Goal: Transaction & Acquisition: Purchase product/service

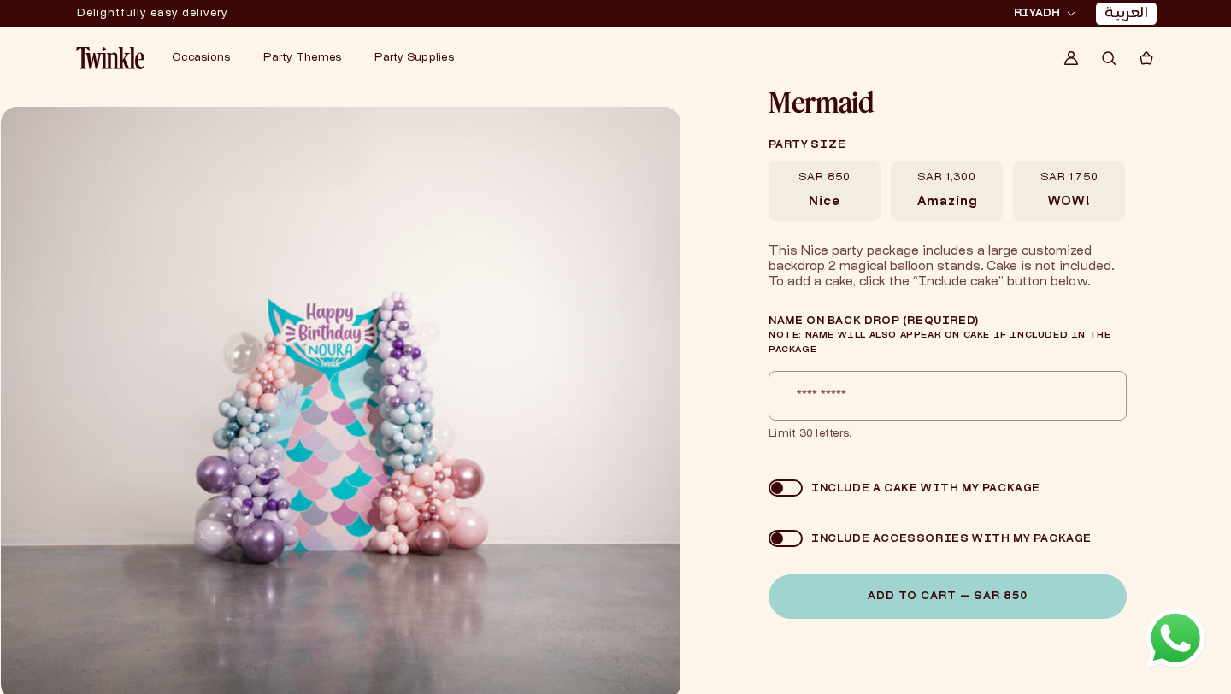
click at [1042, 188] on label "SAR 1,750 WOW!" at bounding box center [1069, 191] width 112 height 60
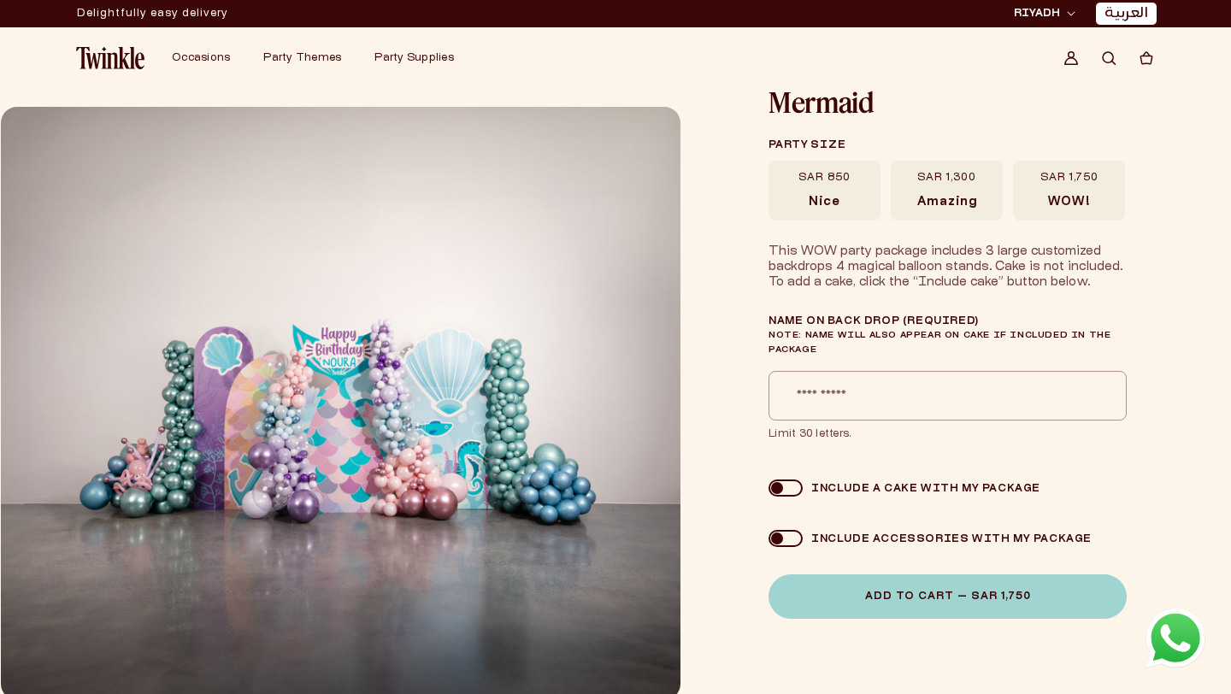
click at [1110, 48] on span "Search" at bounding box center [1109, 58] width 38 height 38
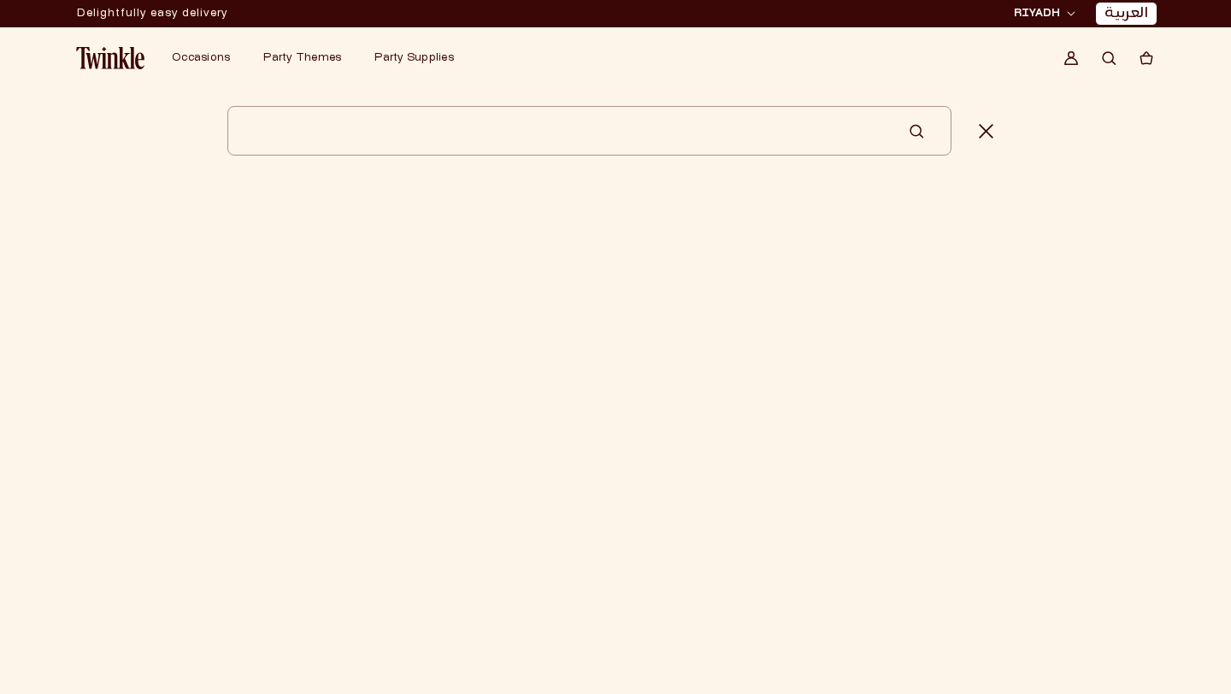
click at [755, 140] on input "Search" at bounding box center [589, 131] width 724 height 50
type input "****"
click at [908, 106] on button "Search" at bounding box center [915, 131] width 15 height 50
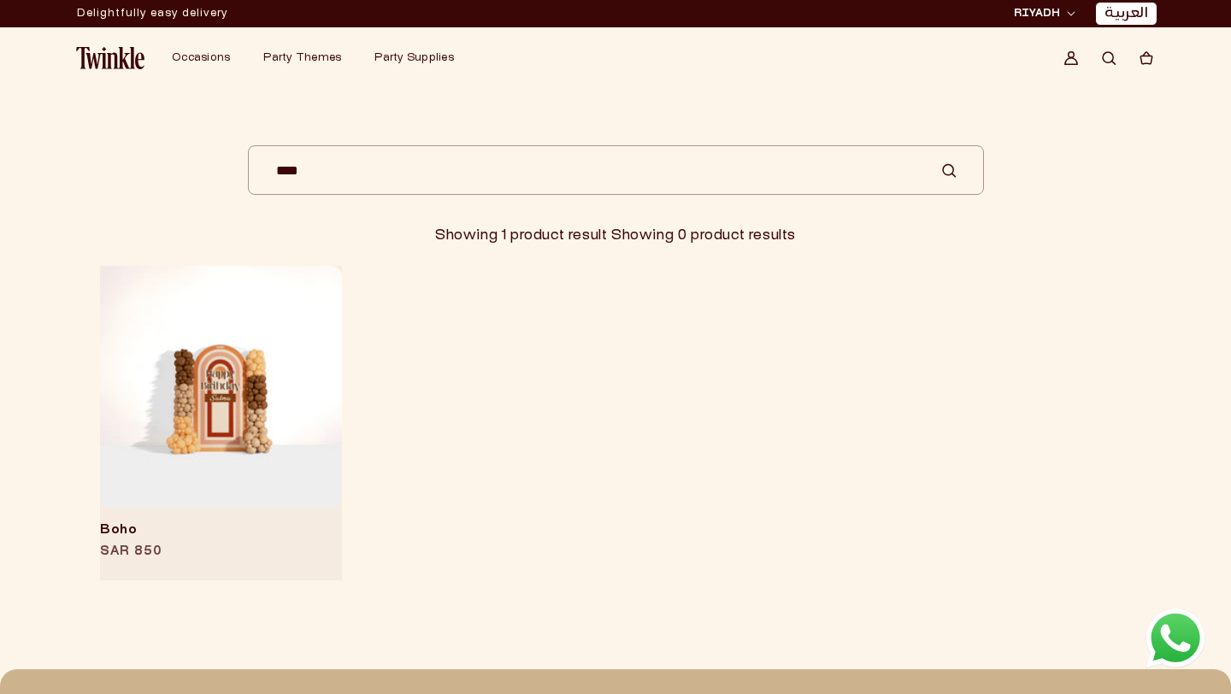
click at [210, 522] on link "Boho" at bounding box center [221, 530] width 242 height 17
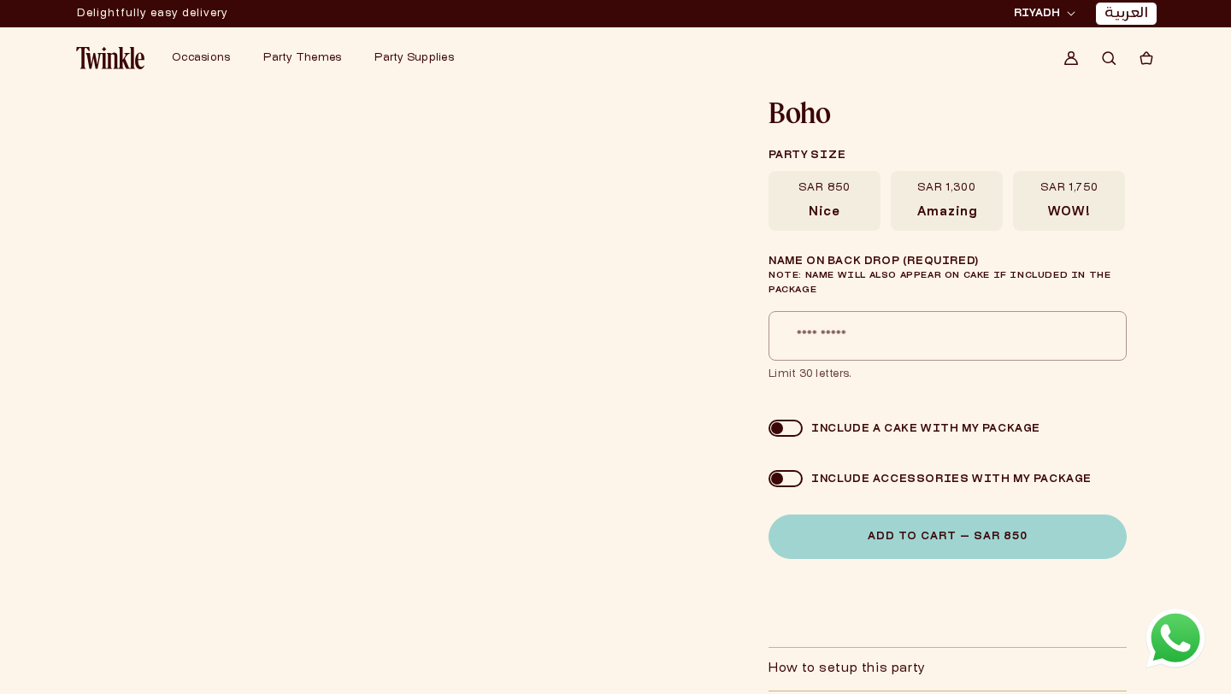
click at [1035, 203] on label "SAR 1,750 WOW!" at bounding box center [1069, 201] width 112 height 60
